Goal: Task Accomplishment & Management: Complete application form

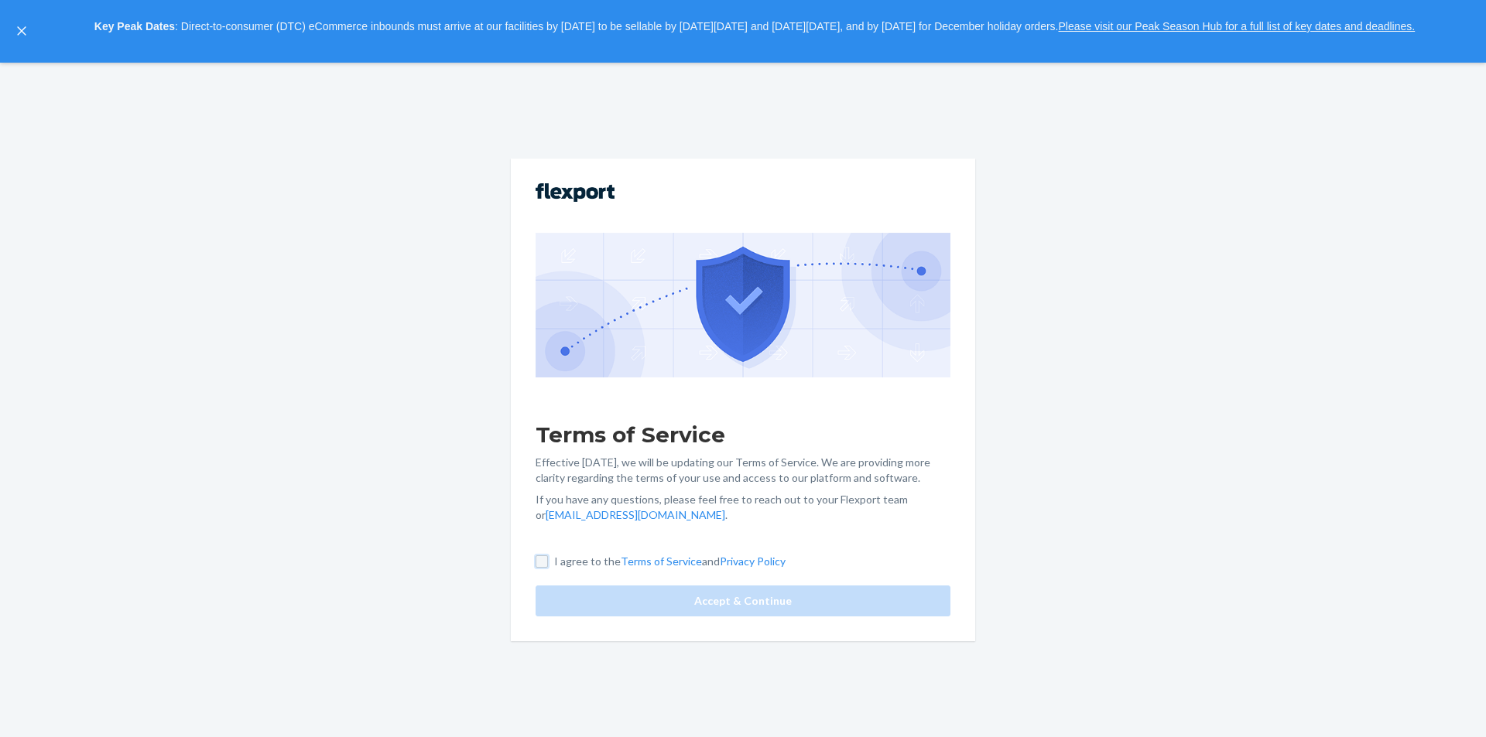
click at [542, 562] on input "I agree to the Terms of Service and Privacy Policy" at bounding box center [541, 562] width 12 height 12
checkbox input "true"
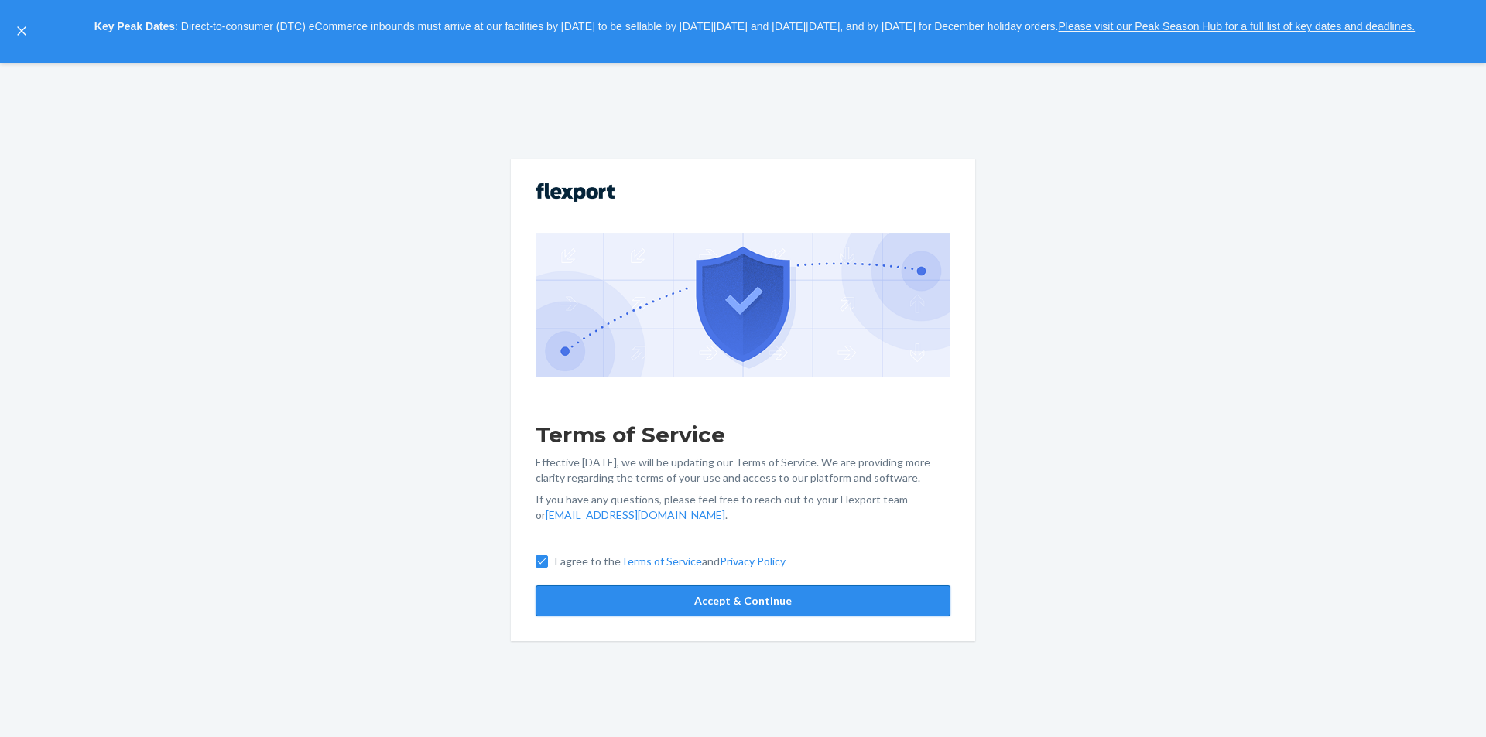
click at [581, 603] on button "Accept & Continue" at bounding box center [742, 601] width 415 height 31
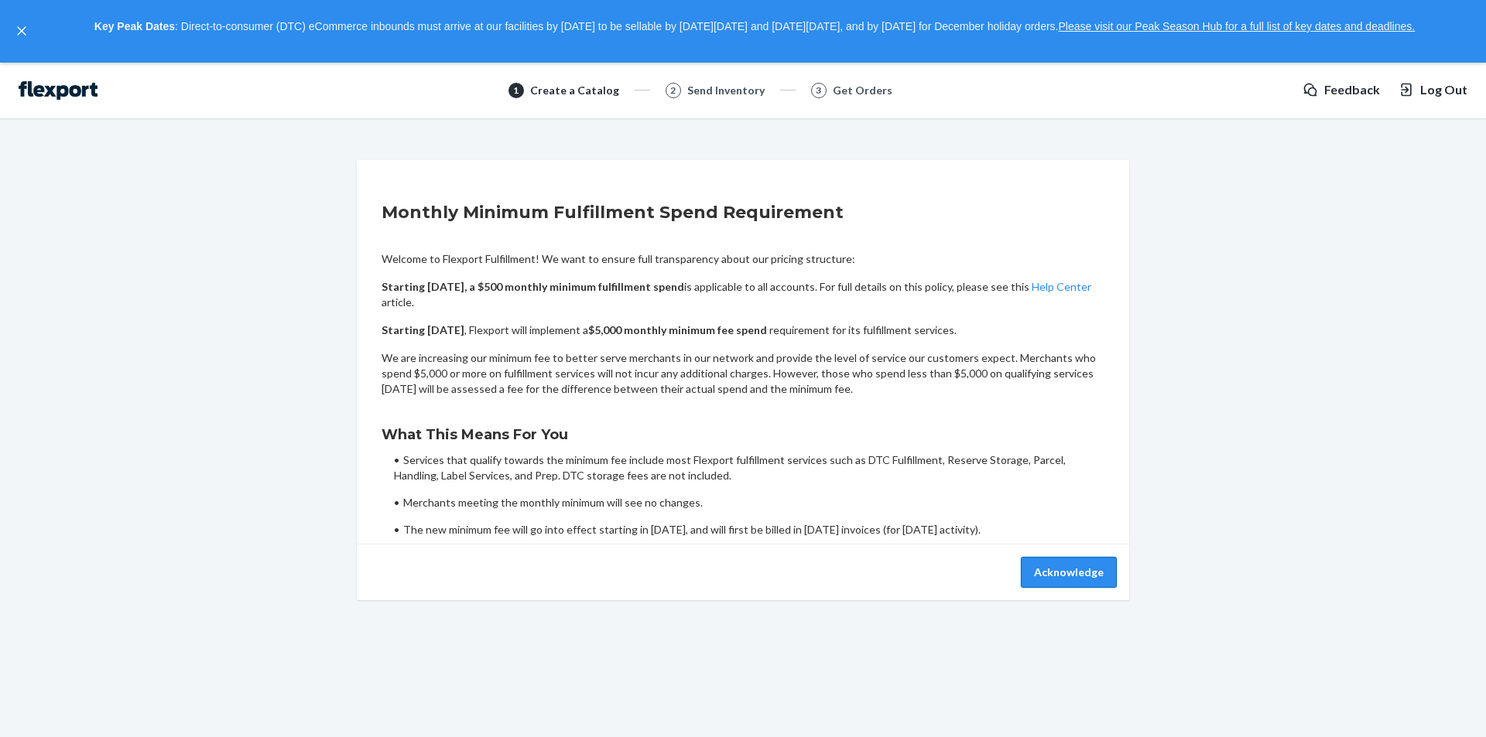
click at [1074, 571] on button "Acknowledge" at bounding box center [1069, 572] width 96 height 31
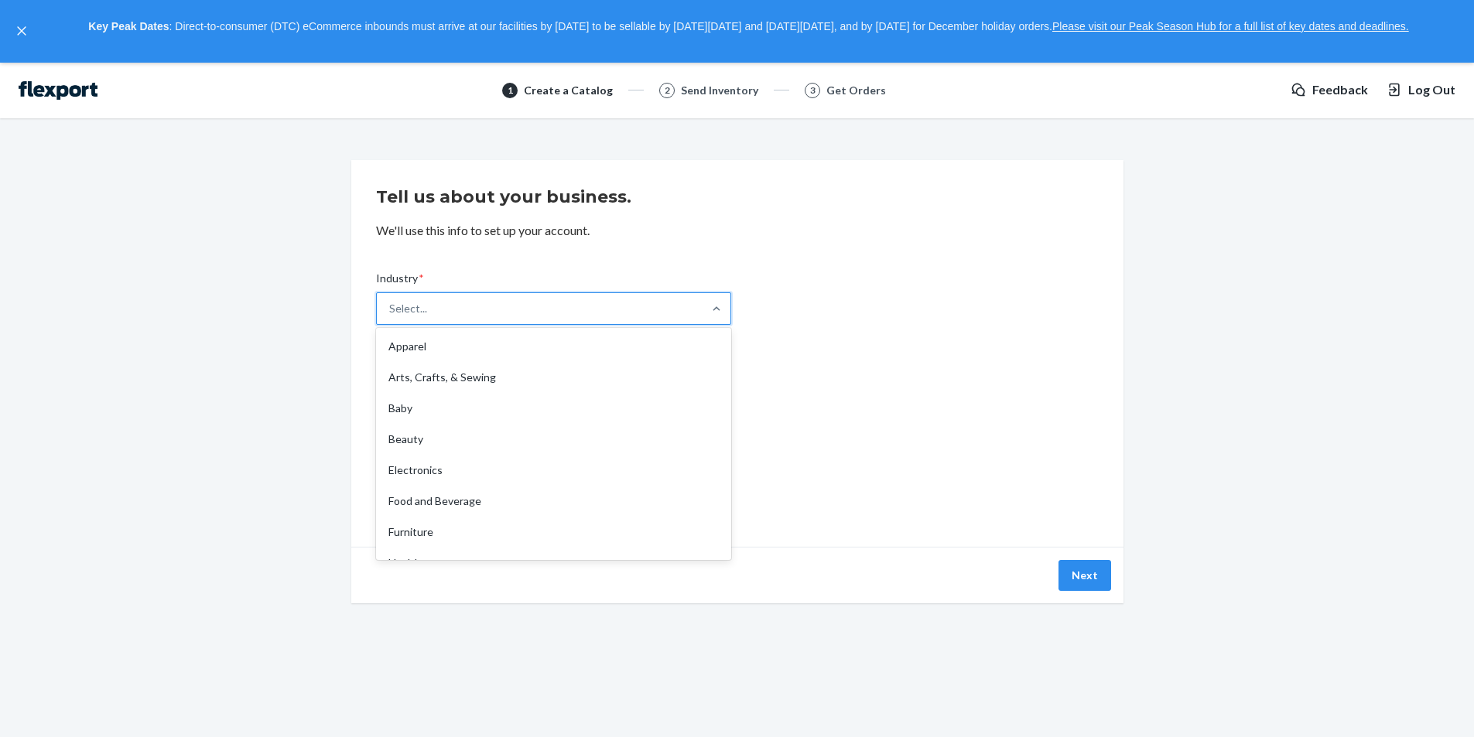
click at [457, 313] on div "Select..." at bounding box center [540, 308] width 326 height 31
click at [391, 313] on input "Industry * option Apparel focused, 1 of 19. 19 results available. Use Up and Do…" at bounding box center [390, 308] width 2 height 15
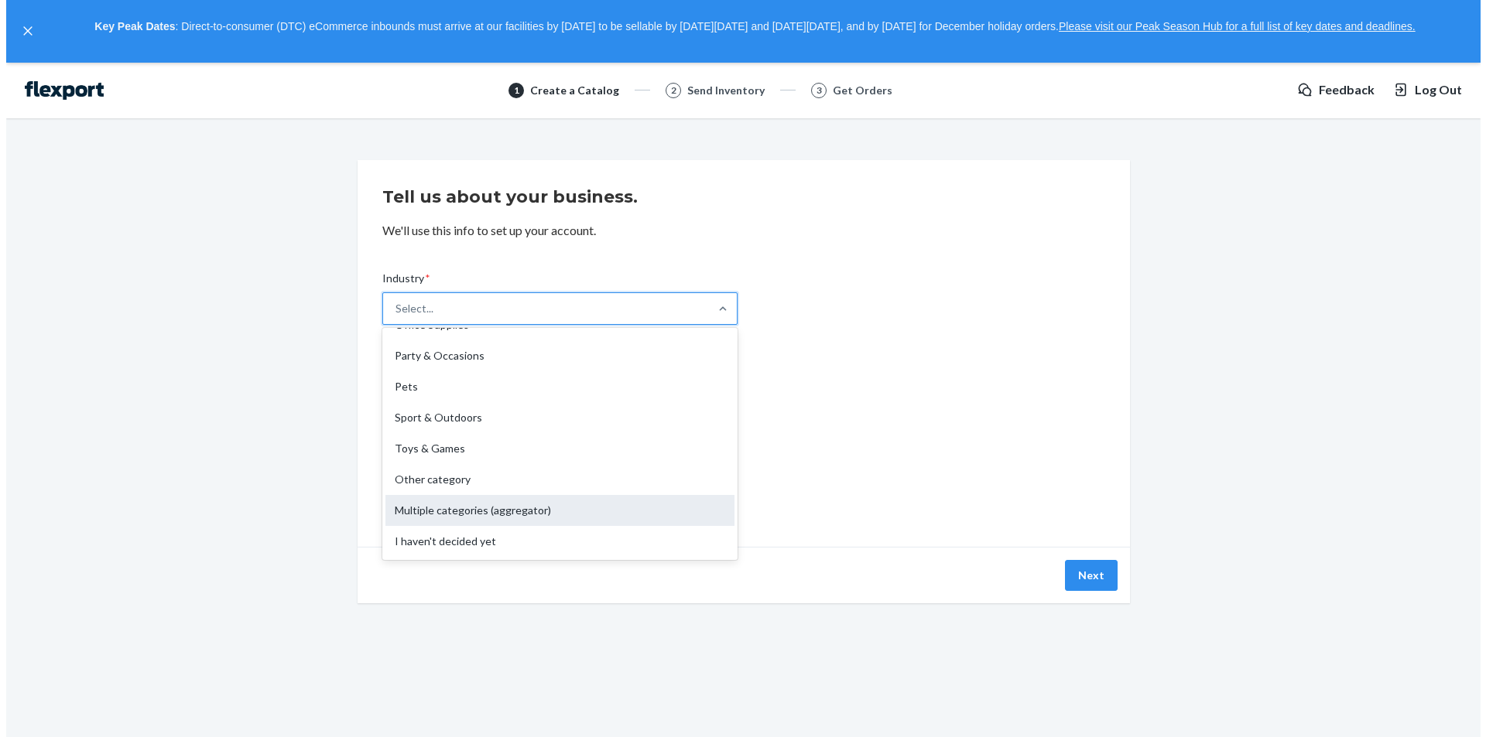
scroll to position [130, 0]
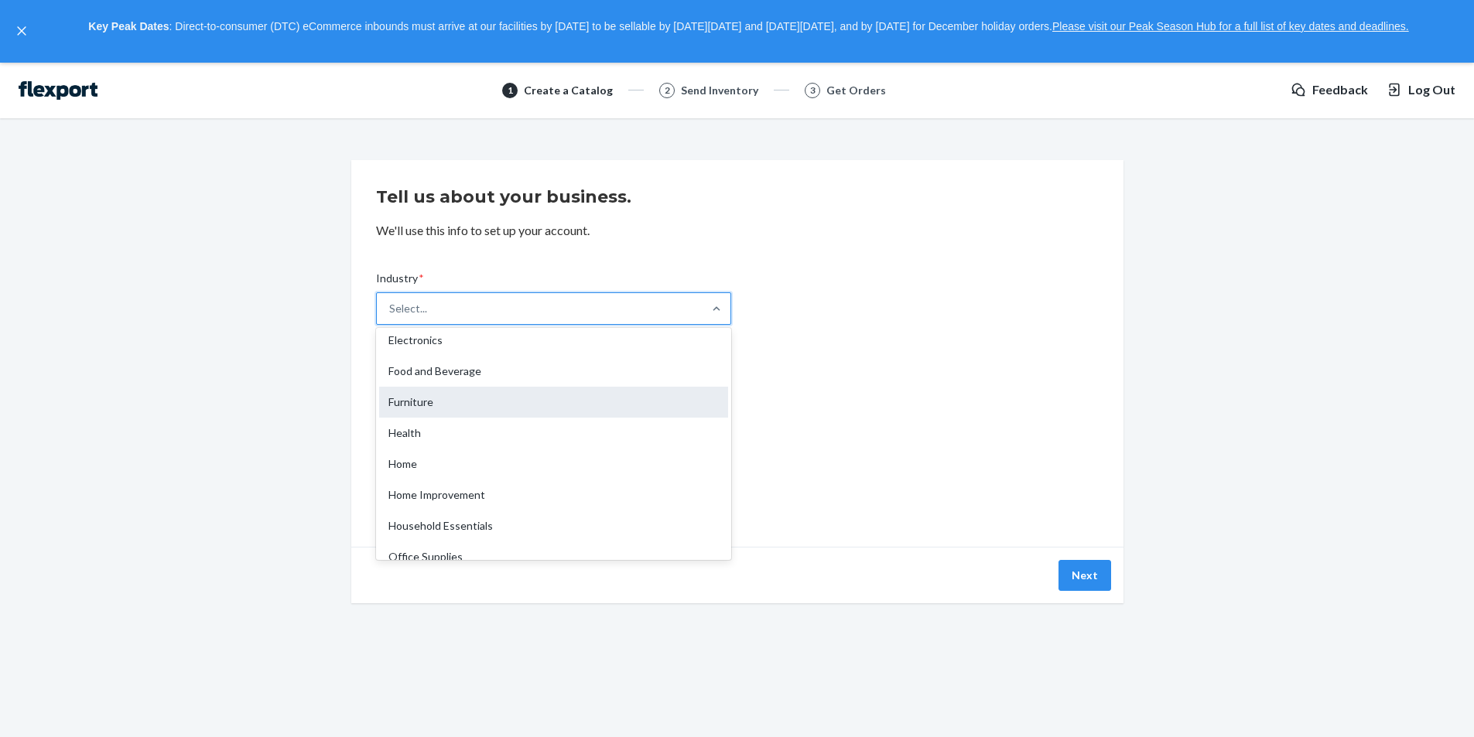
click at [432, 401] on div "Furniture" at bounding box center [553, 402] width 349 height 31
click at [391, 316] on input "Industry * option Furniture focused, 7 of 19. 19 results available. Use Up and …" at bounding box center [390, 308] width 2 height 15
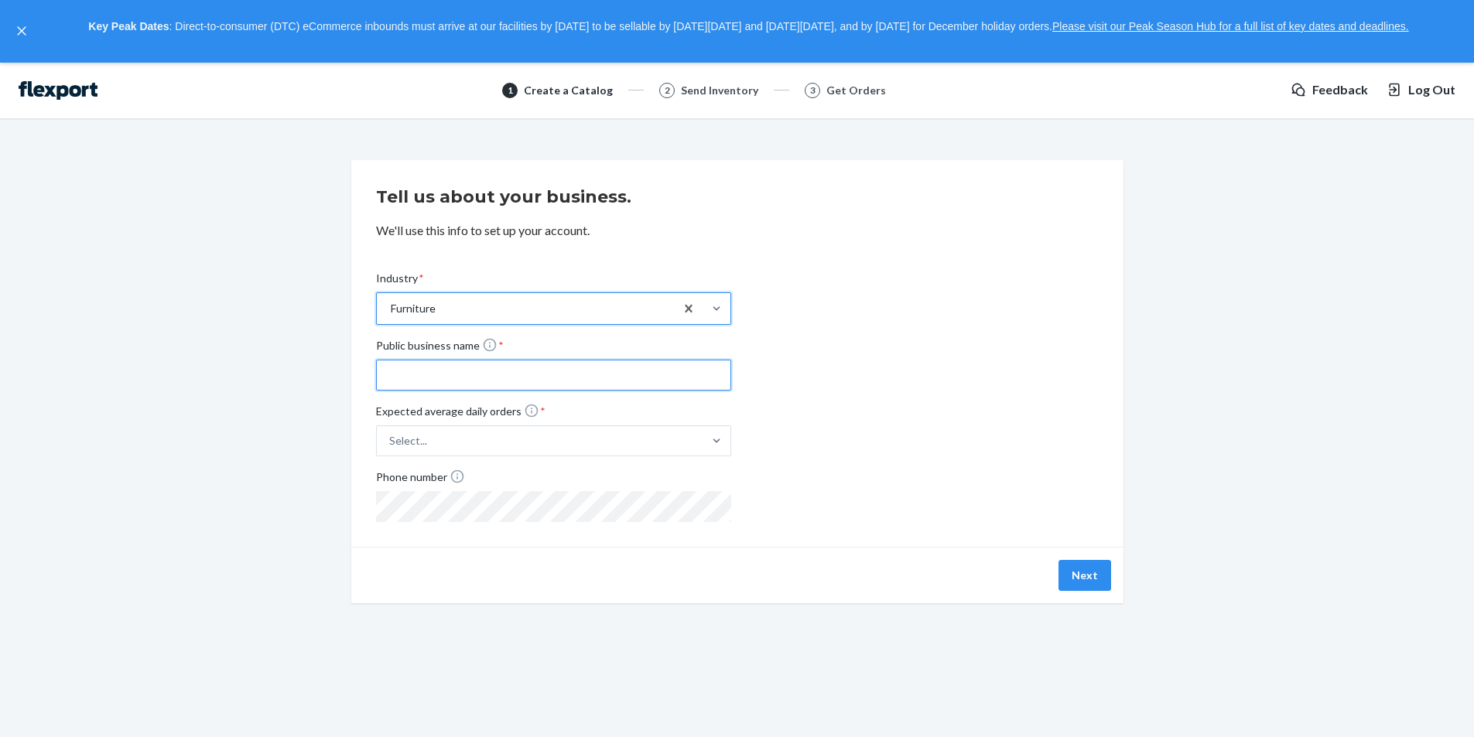
click at [439, 381] on input "Public business name *" at bounding box center [553, 375] width 355 height 31
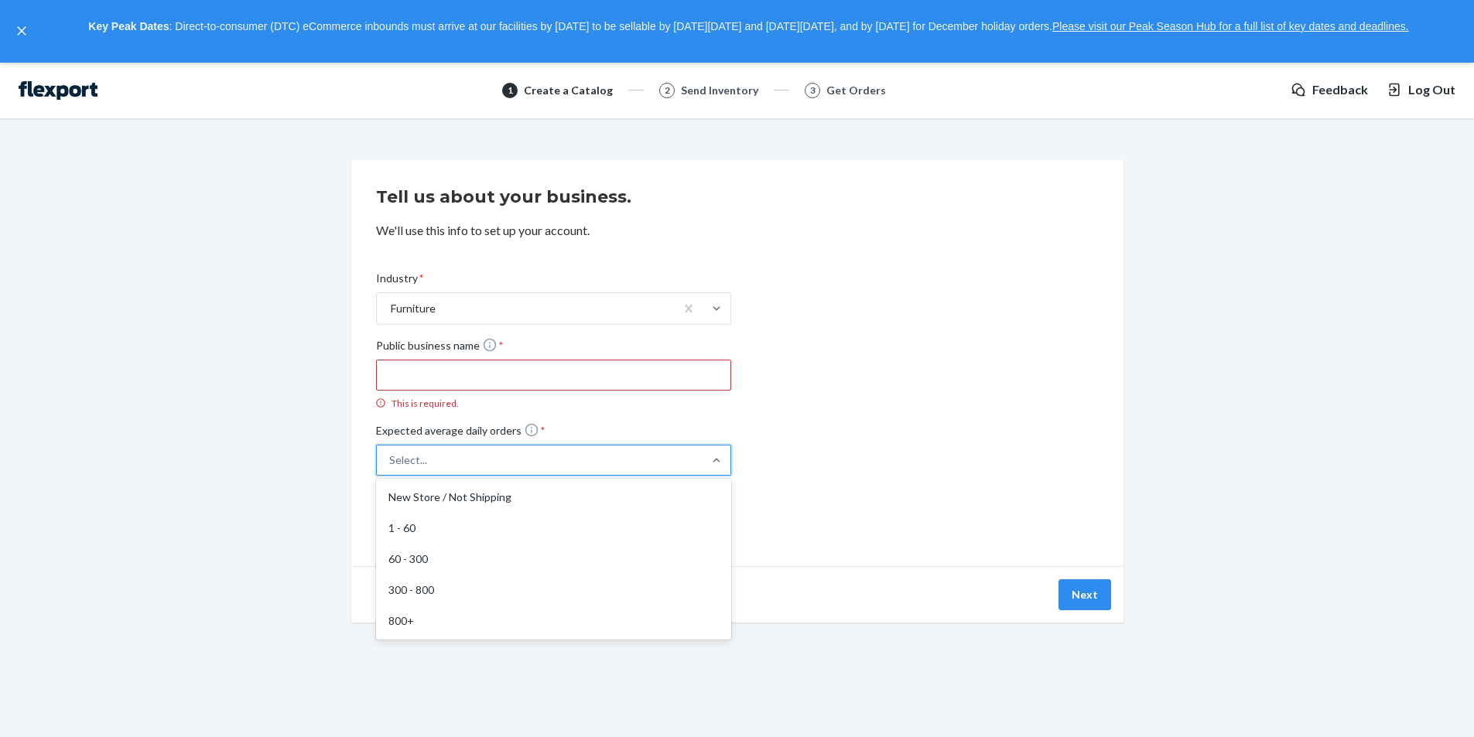
click at [463, 433] on label "Expected average daily orders * option New Store / Not Shipping focused, 1 of 5…" at bounding box center [553, 448] width 355 height 53
click at [312, 460] on input "Expected average daily orders * option New Store / Not Shipping focused, 1 of 5…" at bounding box center [312, 460] width 0 height 0
click at [418, 372] on input "Public business name * This is required." at bounding box center [553, 375] width 355 height 31
click at [1411, 89] on button "Log Out" at bounding box center [1421, 90] width 69 height 18
